Goal: Information Seeking & Learning: Find specific fact

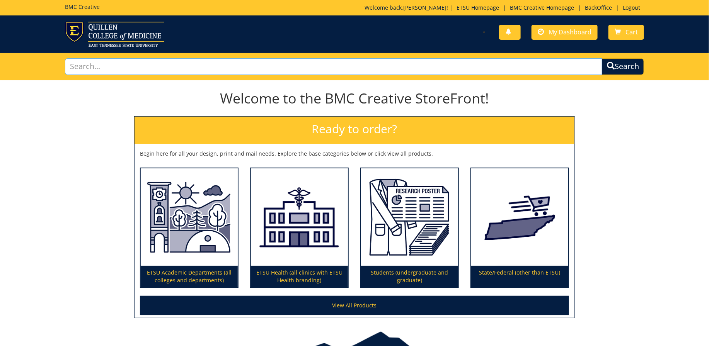
click at [263, 65] on input "text" at bounding box center [333, 66] width 537 height 17
type input "v"
type input "campaign"
click at [602, 58] on button "Search" at bounding box center [623, 66] width 42 height 17
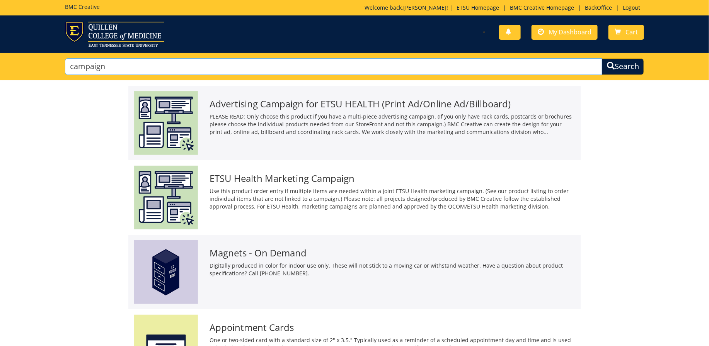
drag, startPoint x: 106, startPoint y: 65, endPoint x: 51, endPoint y: 59, distance: 55.6
click at [51, 59] on div "campaign Search" at bounding box center [354, 66] width 709 height 27
